Goal: Task Accomplishment & Management: Manage account settings

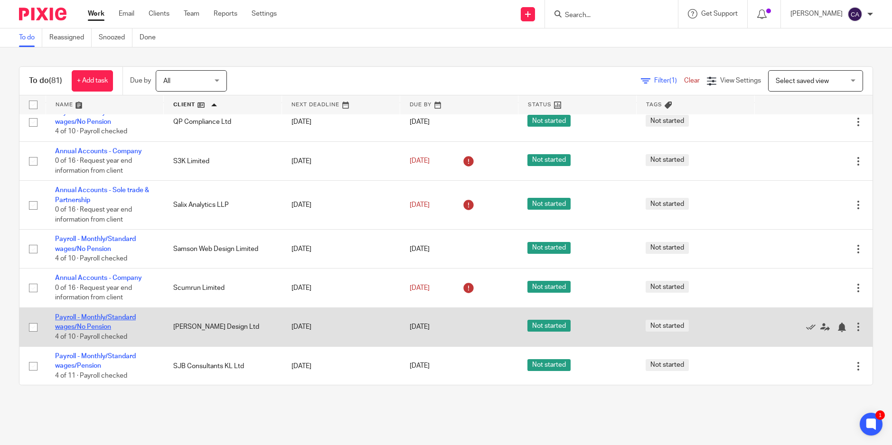
scroll to position [2659, 0]
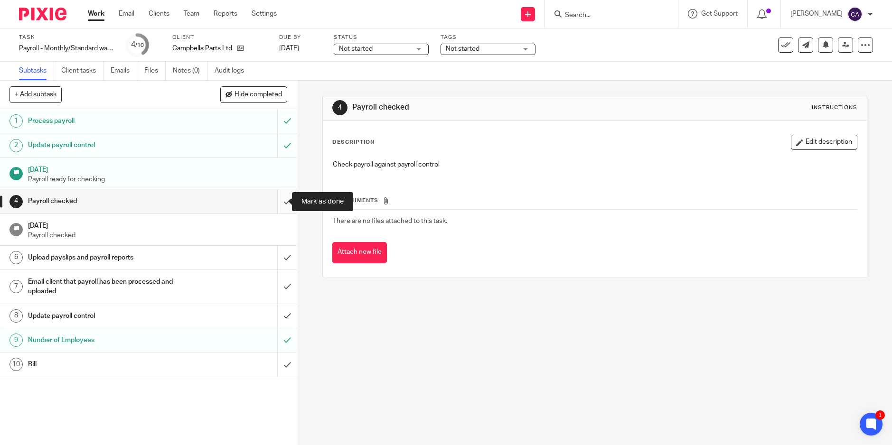
click at [274, 206] on input "submit" at bounding box center [148, 201] width 297 height 24
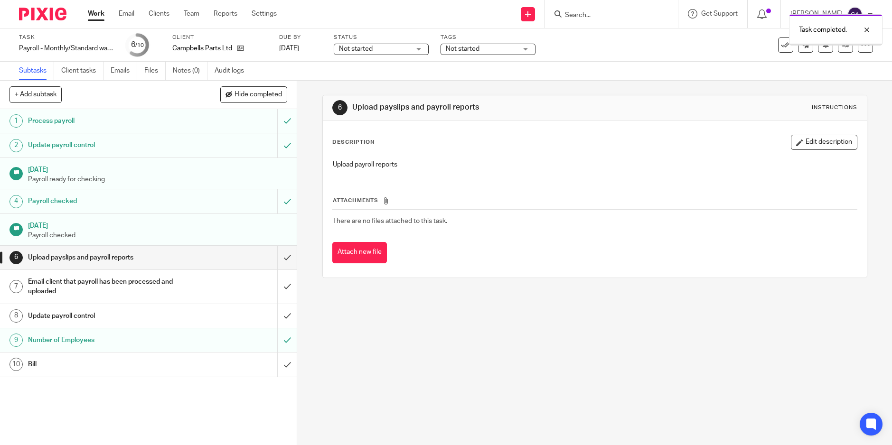
click at [276, 256] on input "submit" at bounding box center [148, 258] width 297 height 24
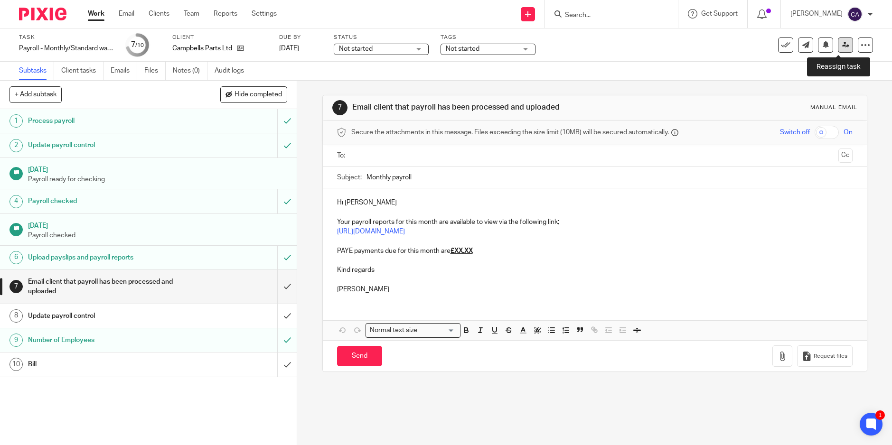
click at [838, 50] on link at bounding box center [845, 45] width 15 height 15
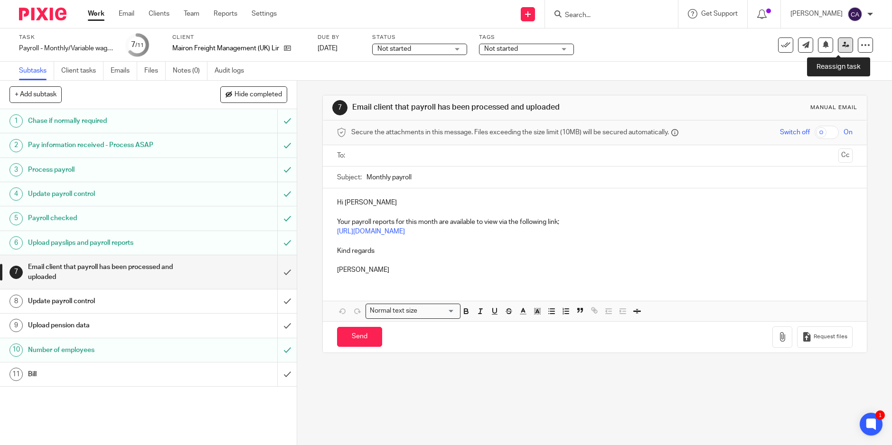
click at [845, 47] on link at bounding box center [845, 45] width 15 height 15
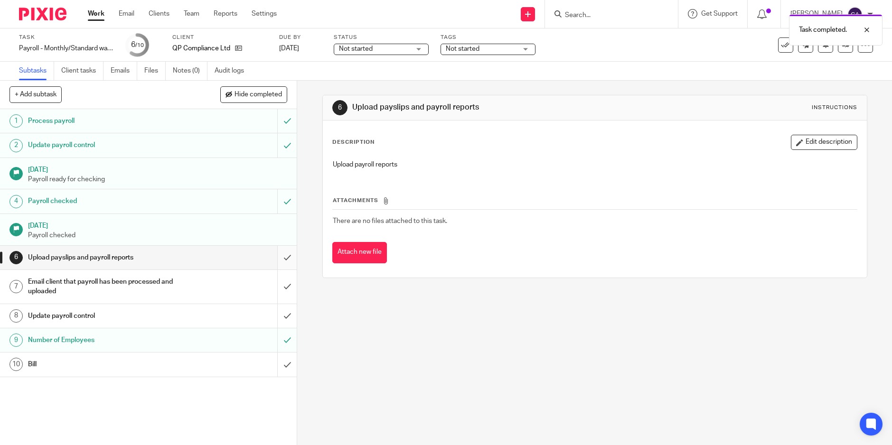
click at [279, 255] on input "submit" at bounding box center [148, 258] width 297 height 24
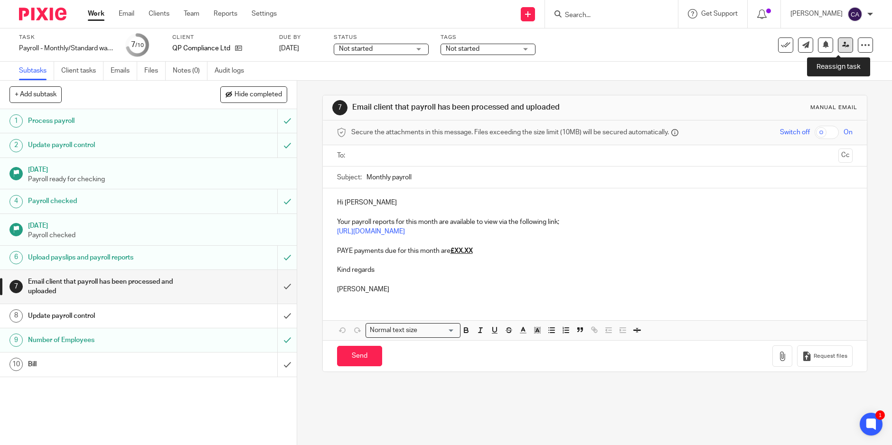
click at [842, 46] on icon at bounding box center [845, 44] width 7 height 7
click at [840, 51] on link at bounding box center [845, 45] width 15 height 15
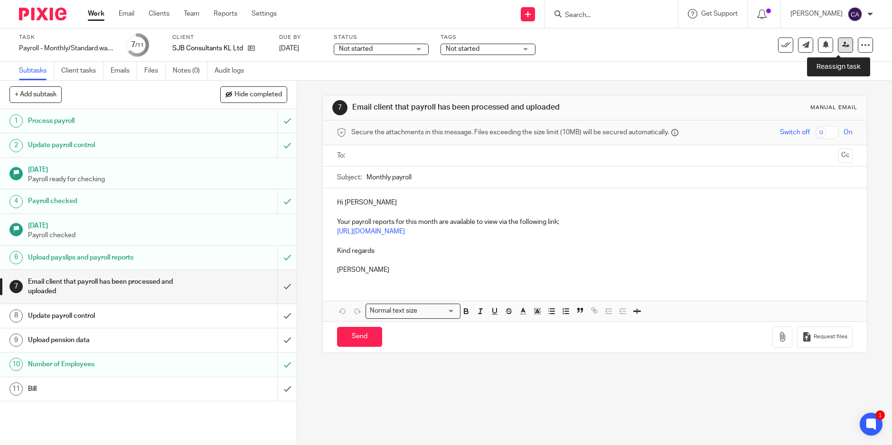
click at [838, 41] on link at bounding box center [845, 45] width 15 height 15
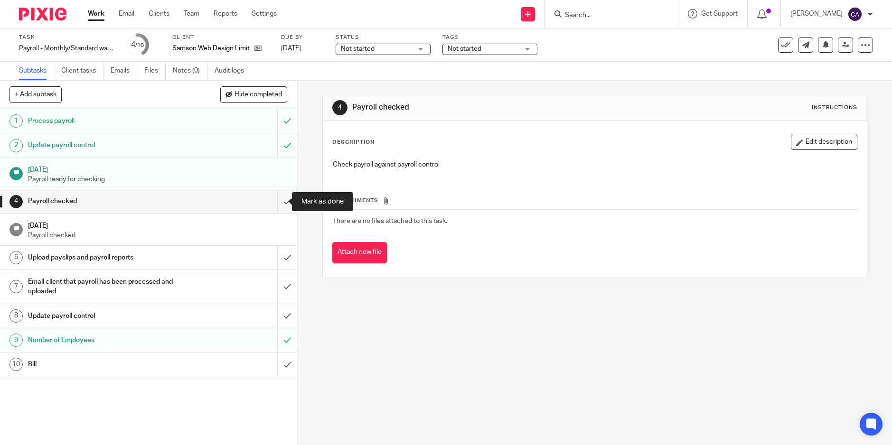
click at [280, 201] on input "submit" at bounding box center [148, 201] width 297 height 24
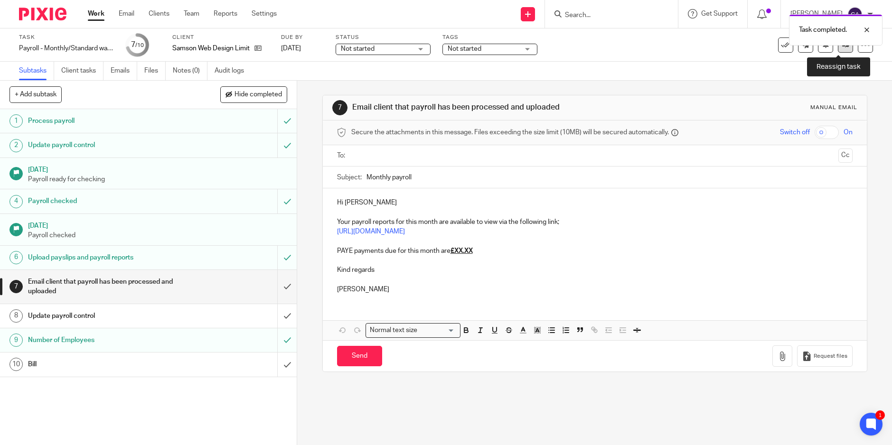
click at [838, 52] on link at bounding box center [845, 45] width 15 height 15
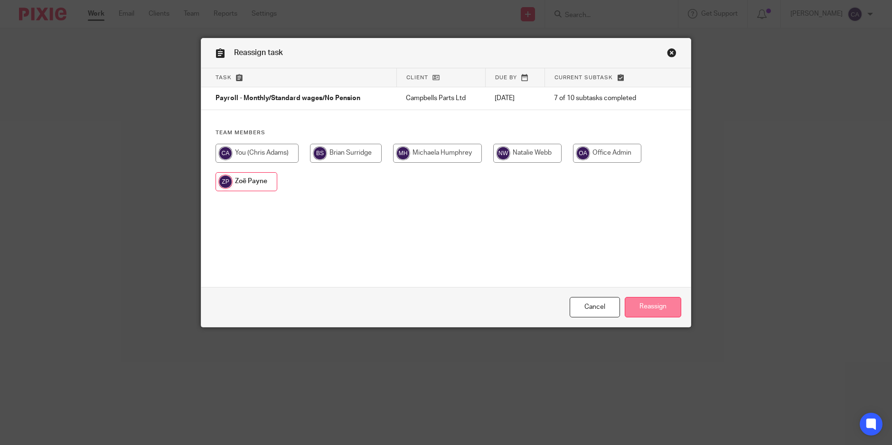
click at [657, 302] on input "Reassign" at bounding box center [653, 307] width 57 height 20
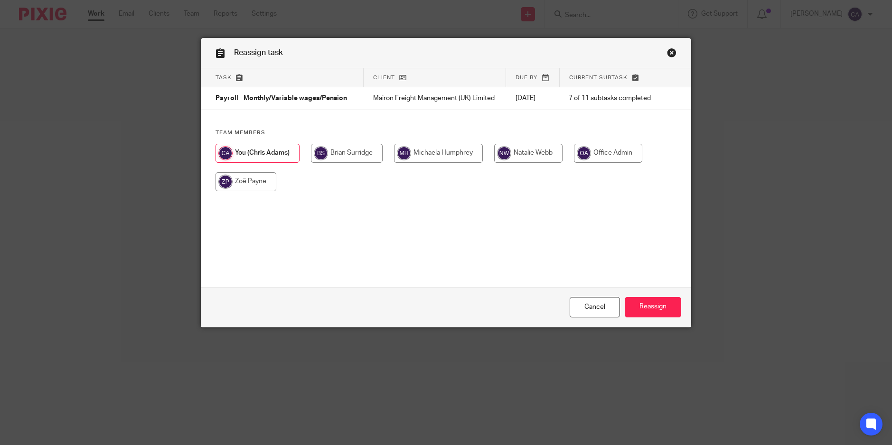
click at [245, 178] on input "radio" at bounding box center [246, 181] width 61 height 19
radio input "true"
click at [636, 311] on input "Reassign" at bounding box center [653, 307] width 57 height 20
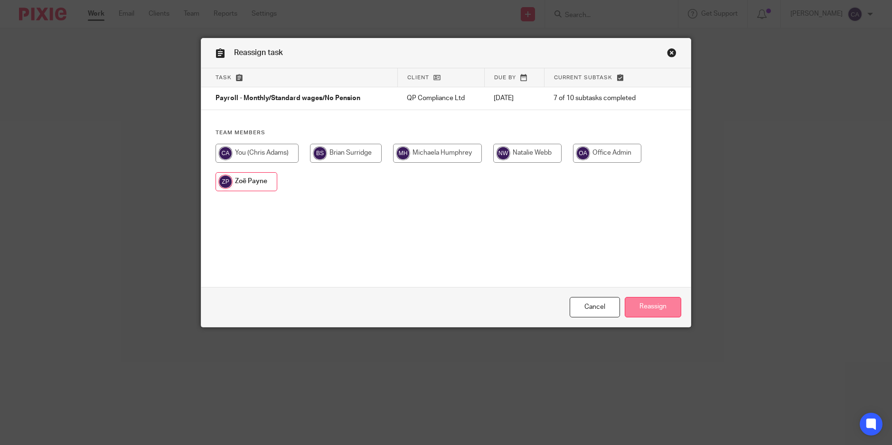
click at [668, 308] on input "Reassign" at bounding box center [653, 307] width 57 height 20
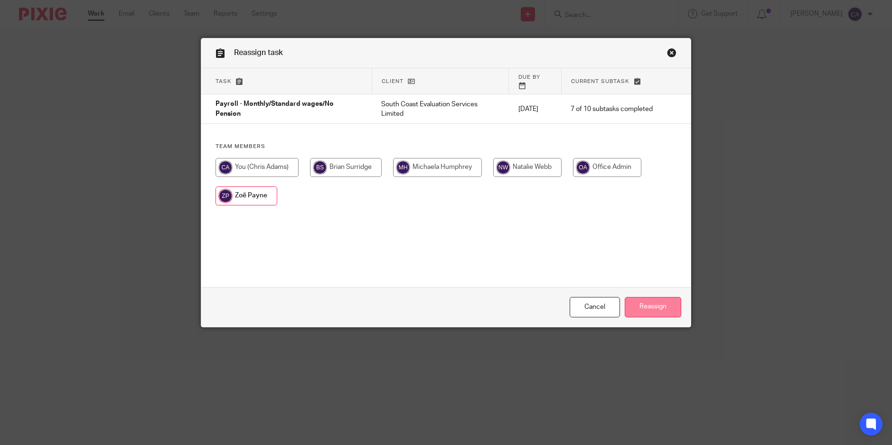
click at [653, 302] on input "Reassign" at bounding box center [653, 307] width 57 height 20
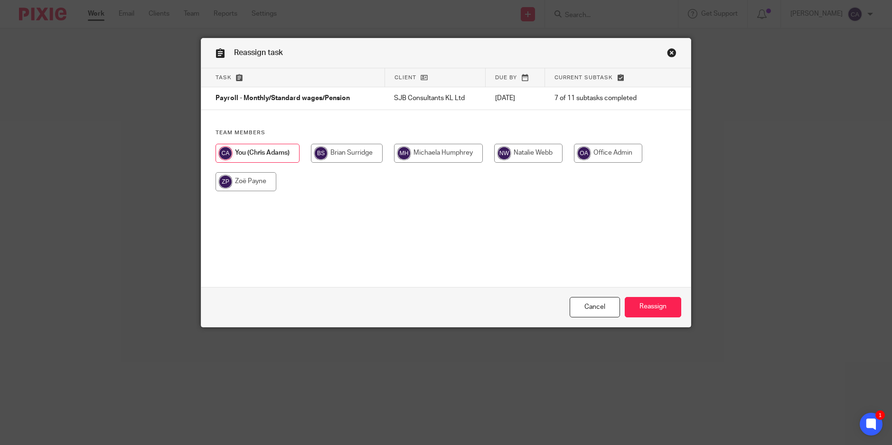
click at [246, 184] on input "radio" at bounding box center [246, 181] width 61 height 19
radio input "true"
click at [644, 309] on input "Reassign" at bounding box center [653, 307] width 57 height 20
click at [232, 188] on input "radio" at bounding box center [246, 181] width 61 height 19
radio input "true"
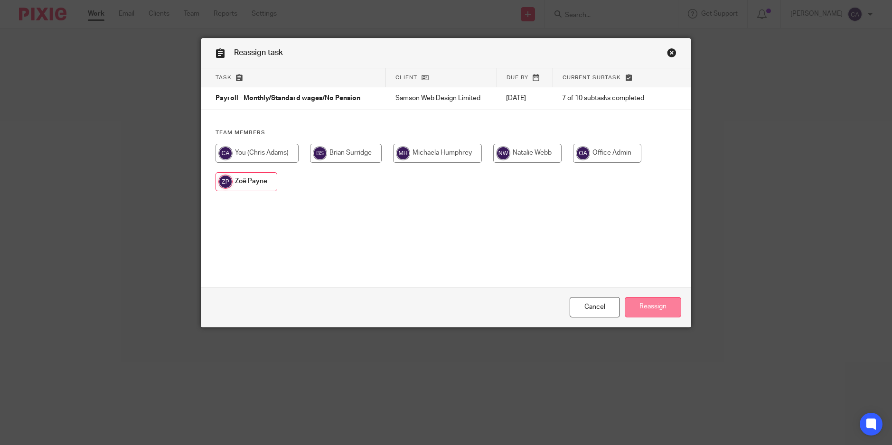
click at [670, 308] on input "Reassign" at bounding box center [653, 307] width 57 height 20
